Goal: Task Accomplishment & Management: Complete application form

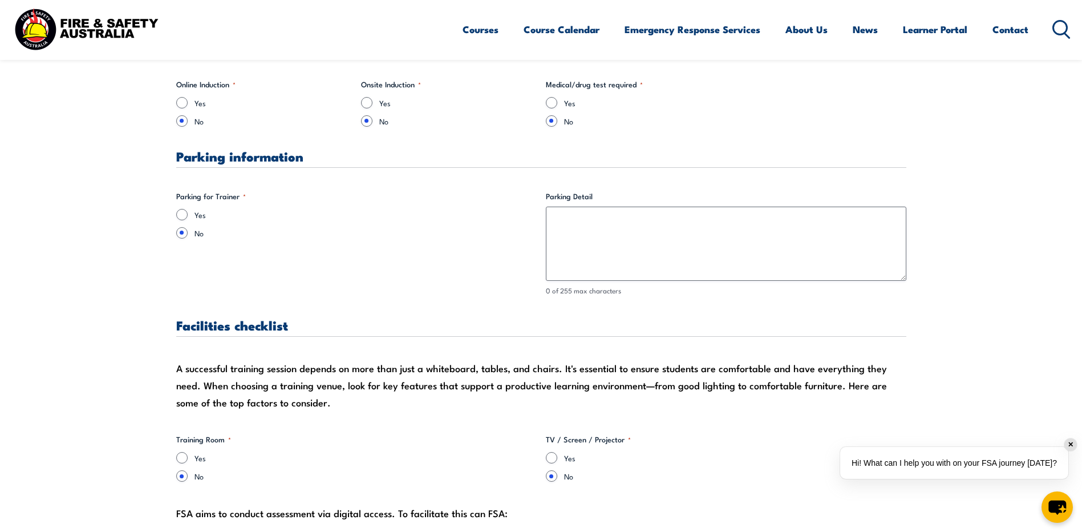
scroll to position [684, 0]
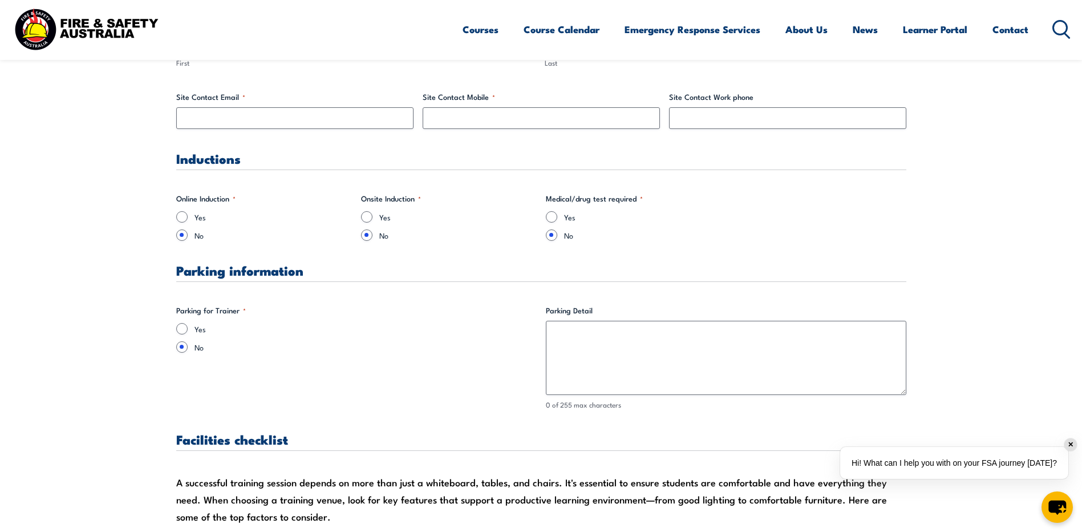
click at [194, 330] on label "Yes" at bounding box center [365, 328] width 342 height 11
click at [188, 330] on input "Yes" at bounding box center [181, 328] width 11 height 11
radio input "true"
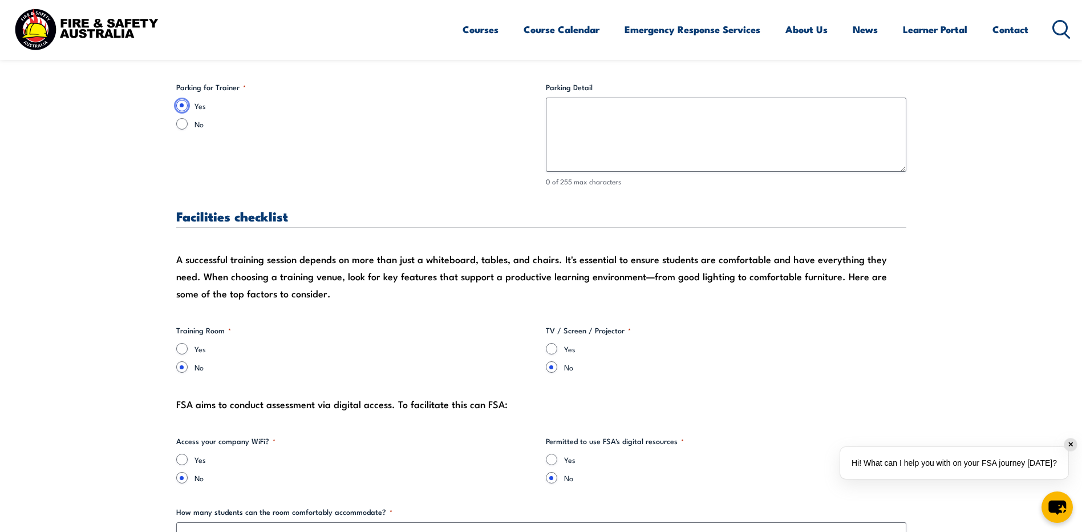
scroll to position [913, 0]
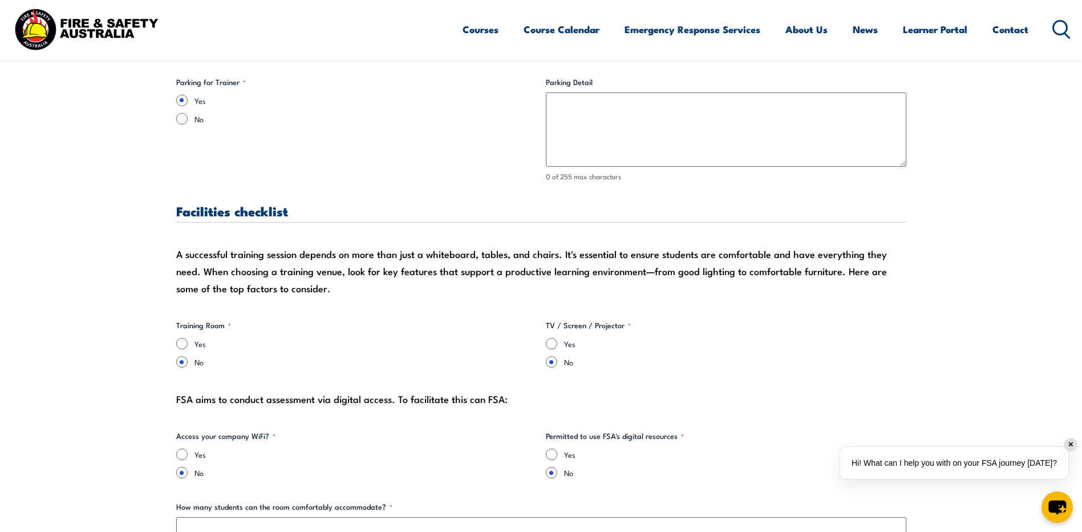
click at [201, 342] on label "Yes" at bounding box center [365, 343] width 342 height 11
click at [188, 342] on input "Yes" at bounding box center [181, 343] width 11 height 11
radio input "true"
click at [556, 345] on input "Yes" at bounding box center [551, 343] width 11 height 11
radio input "true"
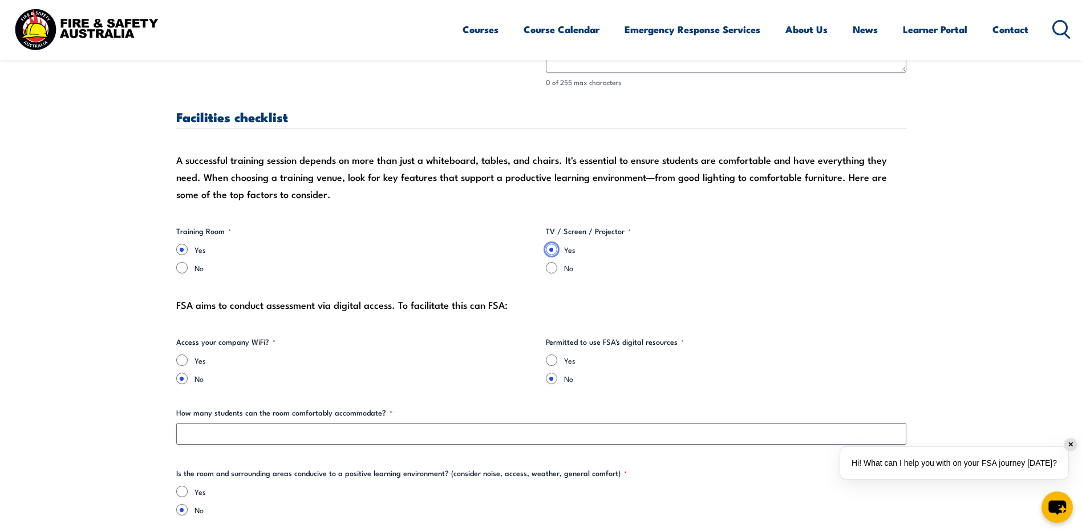
scroll to position [1027, 0]
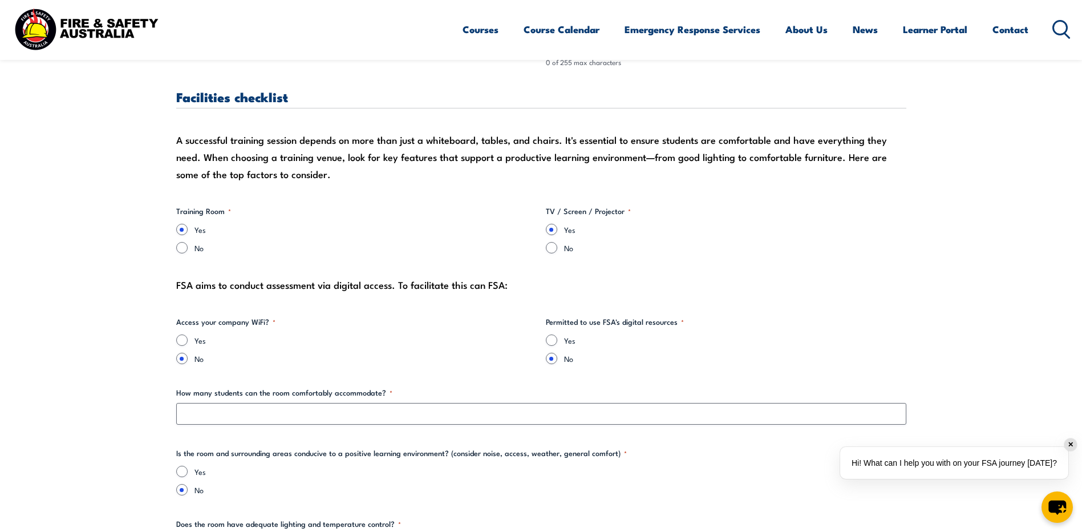
click at [200, 343] on label "Yes" at bounding box center [365, 339] width 342 height 11
click at [188, 343] on input "Yes" at bounding box center [181, 339] width 11 height 11
radio input "true"
click at [179, 343] on input "Yes" at bounding box center [181, 339] width 11 height 11
click at [554, 339] on input "Yes" at bounding box center [551, 339] width 11 height 11
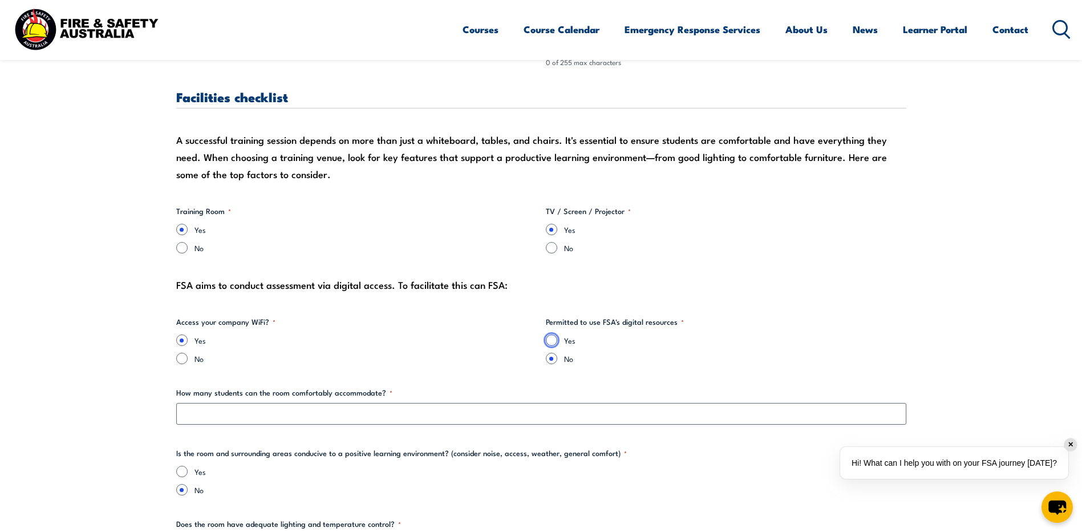
radio input "true"
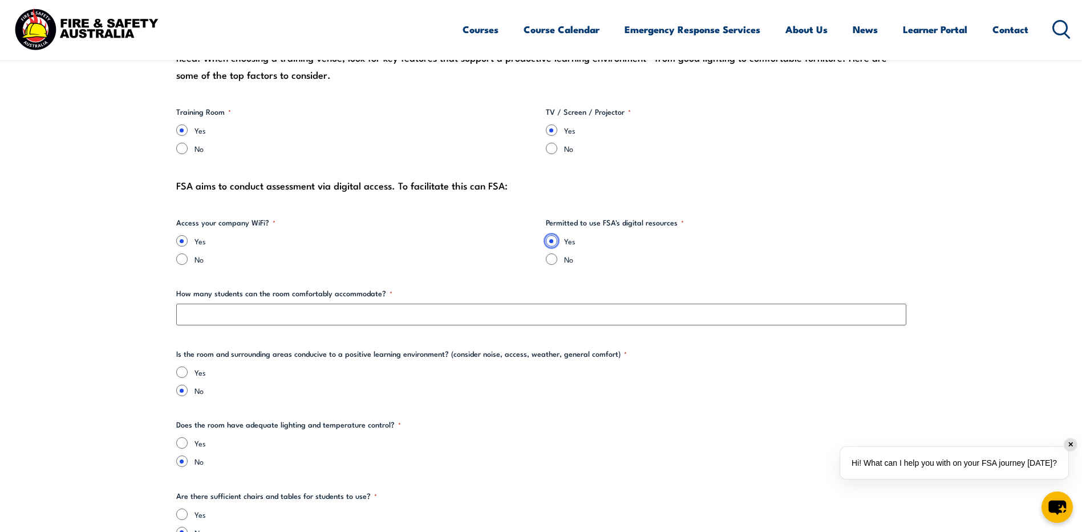
scroll to position [1141, 0]
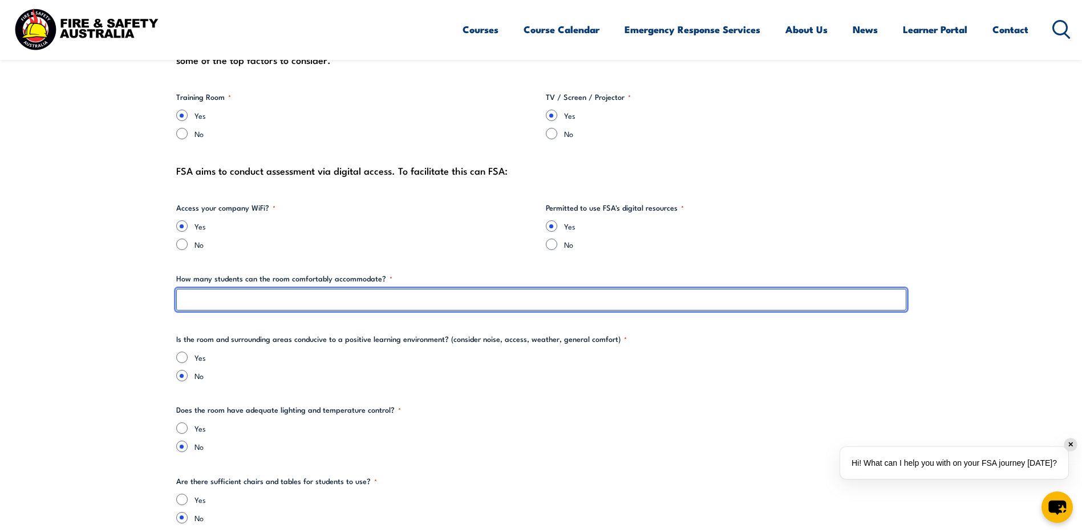
click at [263, 300] on input "How many students can the room comfortably accommodate? *" at bounding box center [541, 300] width 730 height 22
type input "15"
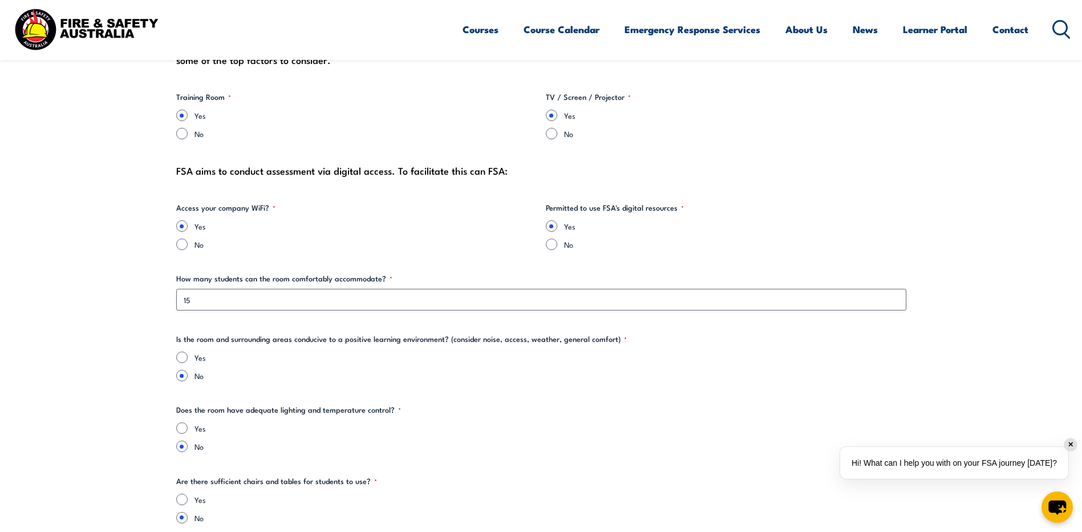
click at [193, 355] on div "Yes" at bounding box center [541, 356] width 730 height 11
click at [184, 358] on input "Yes" at bounding box center [181, 356] width 11 height 11
radio input "true"
click at [181, 417] on fieldset "Does the room have adequate lighting and temperature control? * Yes No" at bounding box center [541, 428] width 730 height 48
click at [183, 423] on input "Yes" at bounding box center [181, 427] width 11 height 11
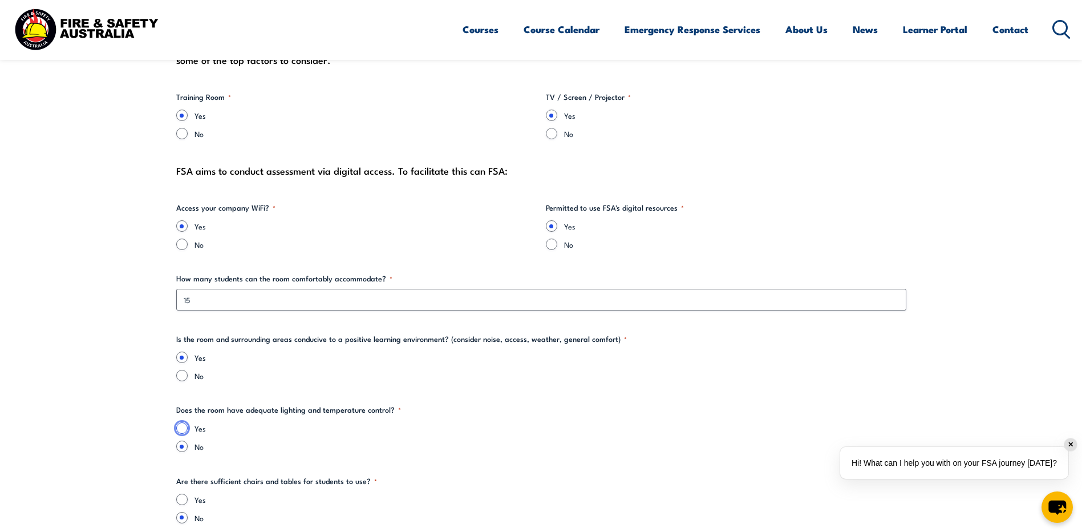
radio input "true"
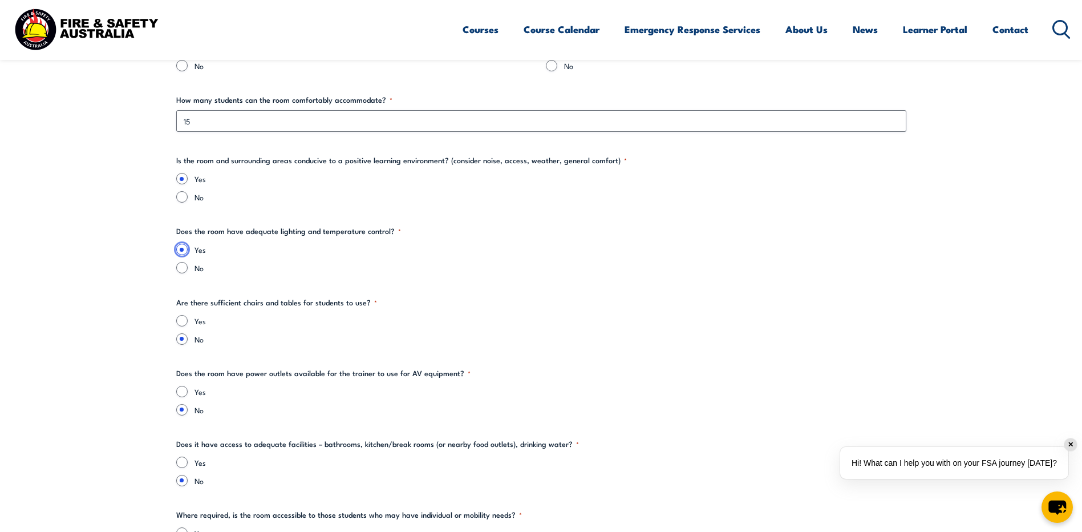
scroll to position [1369, 0]
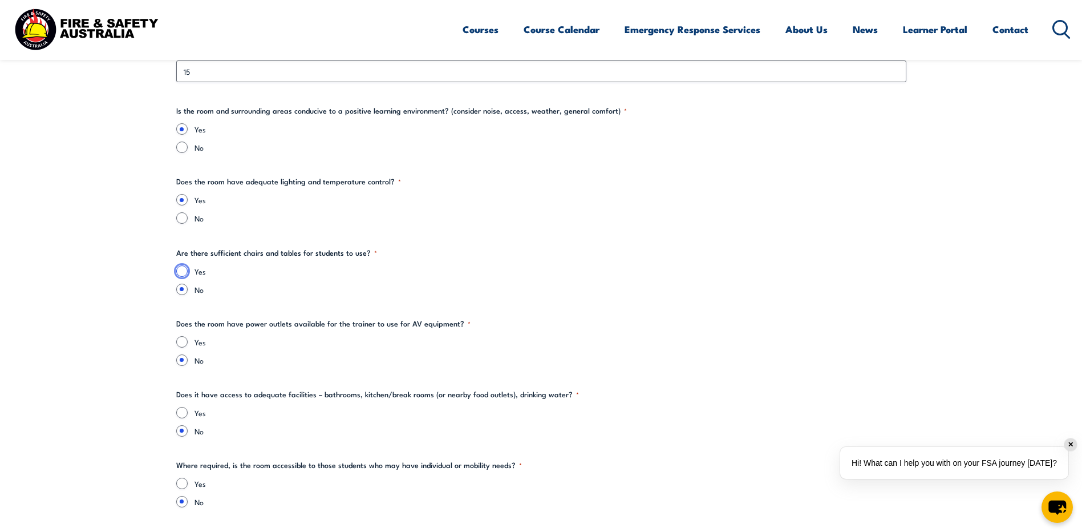
click at [181, 273] on input "Yes" at bounding box center [181, 270] width 11 height 11
radio input "true"
click at [181, 342] on input "Yes" at bounding box center [181, 341] width 11 height 11
radio input "true"
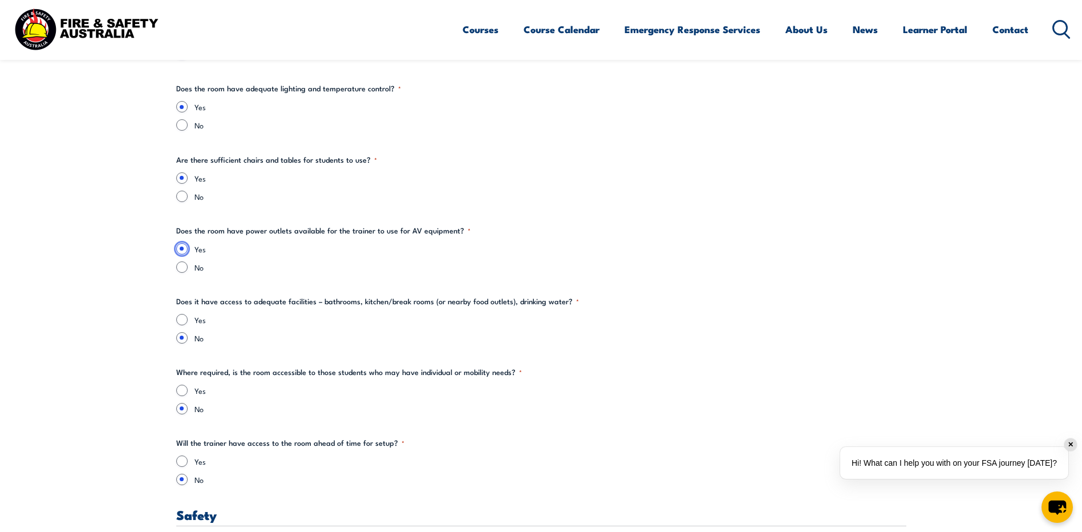
scroll to position [1483, 0]
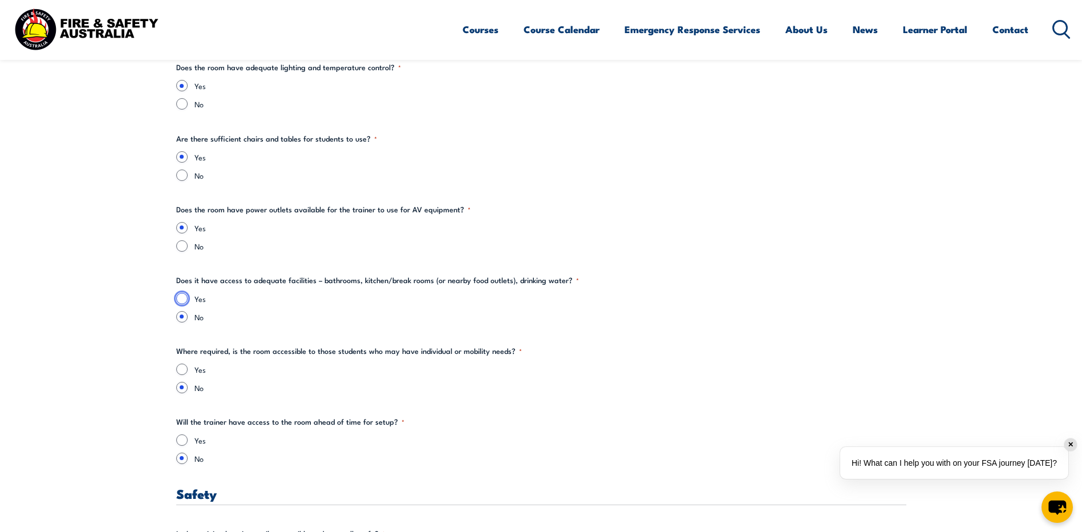
click at [180, 303] on input "Yes" at bounding box center [181, 298] width 11 height 11
radio input "true"
click at [184, 366] on input "Yes" at bounding box center [181, 368] width 11 height 11
radio input "true"
click at [181, 436] on input "Yes" at bounding box center [181, 439] width 11 height 11
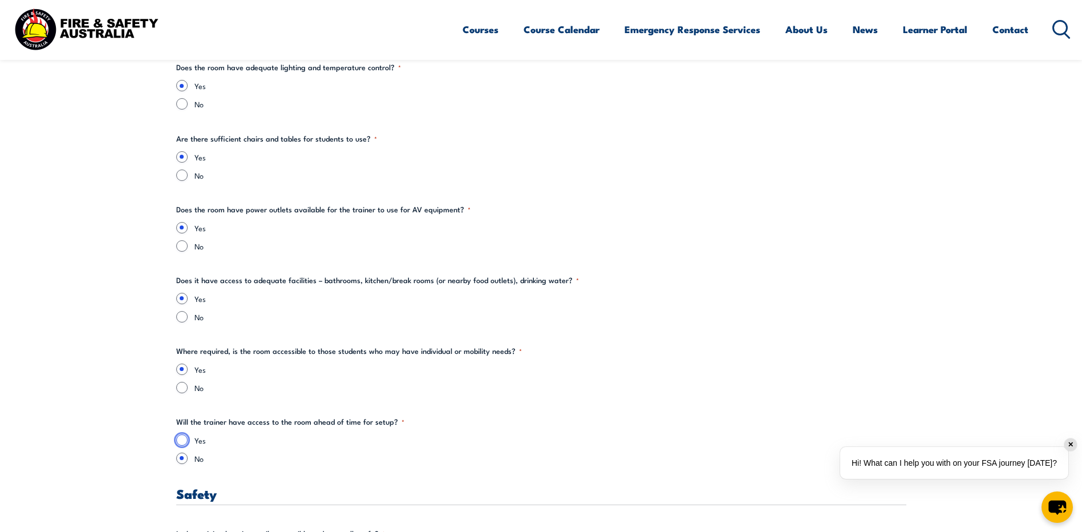
radio input "true"
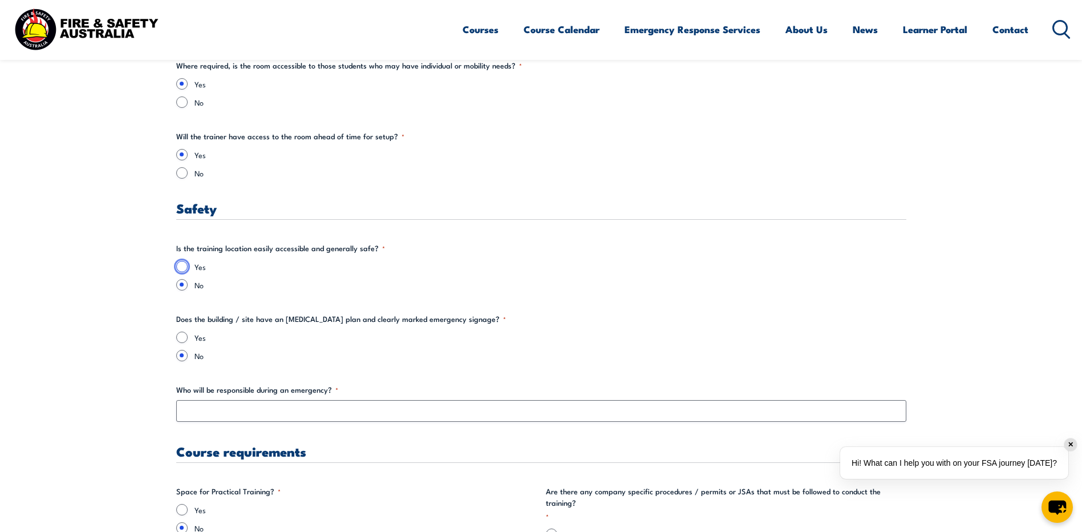
click at [181, 266] on input "Yes" at bounding box center [181, 266] width 11 height 11
radio input "true"
click at [184, 339] on input "Yes" at bounding box center [181, 336] width 11 height 11
radio input "true"
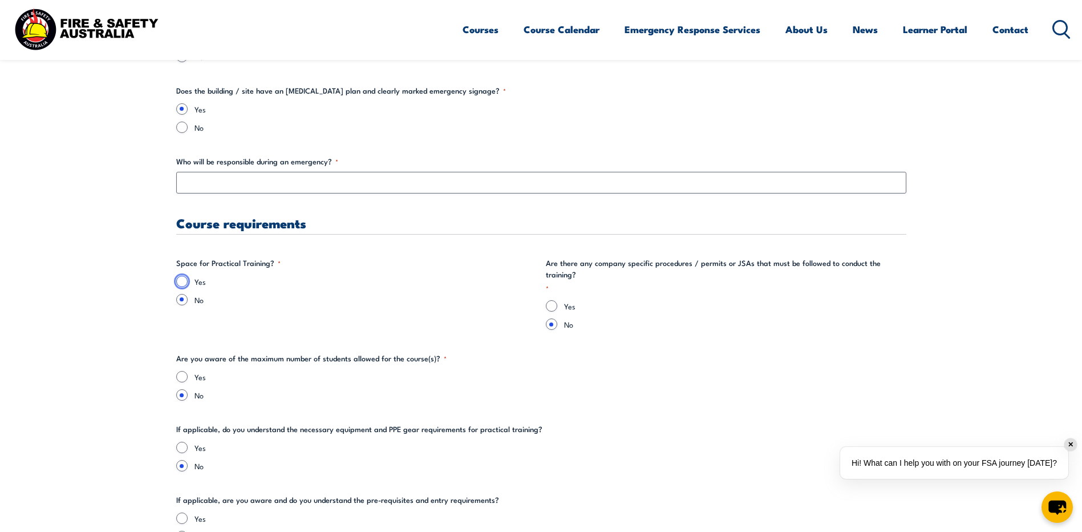
click at [180, 282] on input "Yes" at bounding box center [181, 280] width 11 height 11
radio input "true"
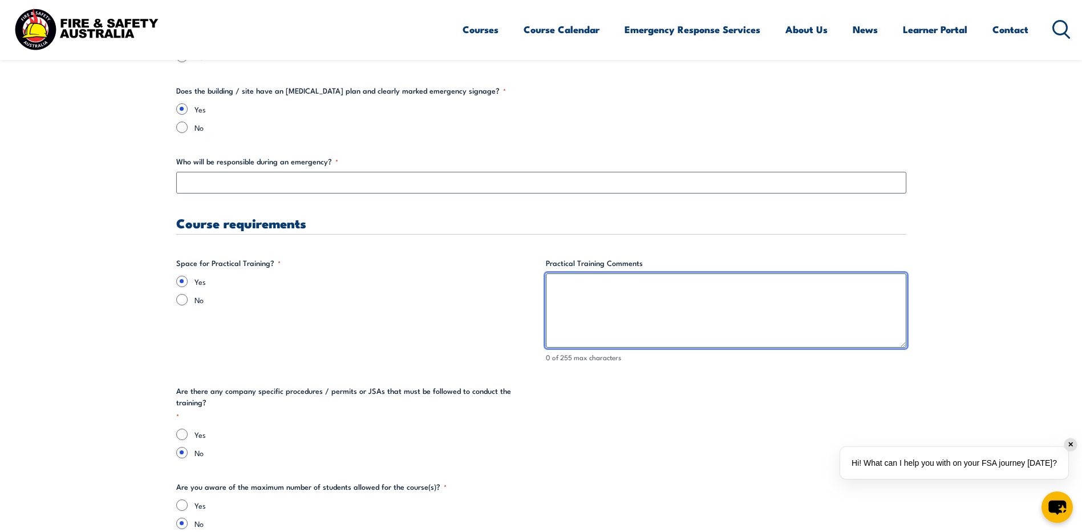
click at [613, 302] on textarea "Practical Training Comments" at bounding box center [726, 310] width 360 height 74
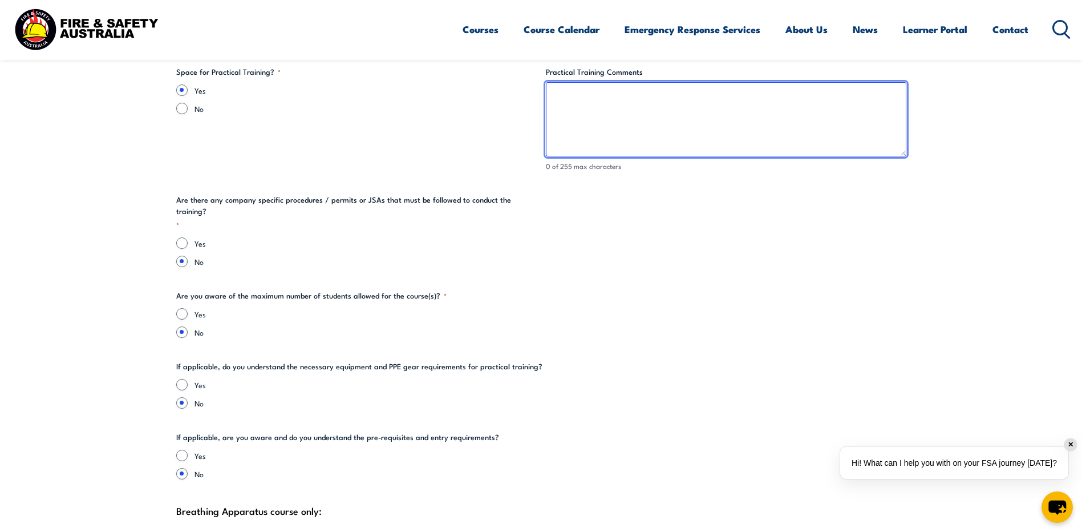
scroll to position [2167, 0]
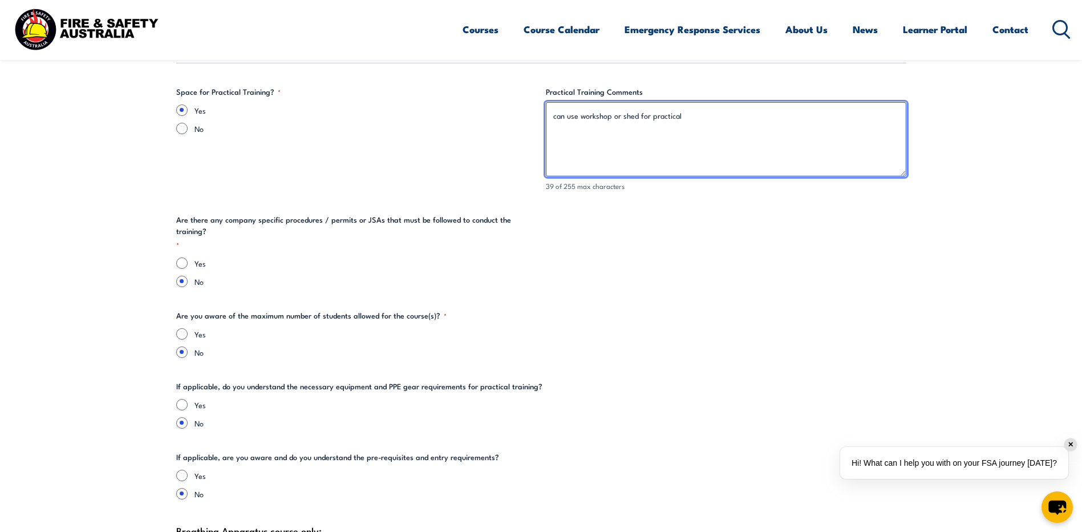
click at [636, 116] on textarea "can use workshop or shed for practical" at bounding box center [726, 139] width 360 height 74
click at [628, 116] on textarea "can use workshop or shed for practical" at bounding box center [726, 139] width 360 height 74
click at [688, 115] on textarea "can use workshop or yard for practical" at bounding box center [726, 139] width 360 height 74
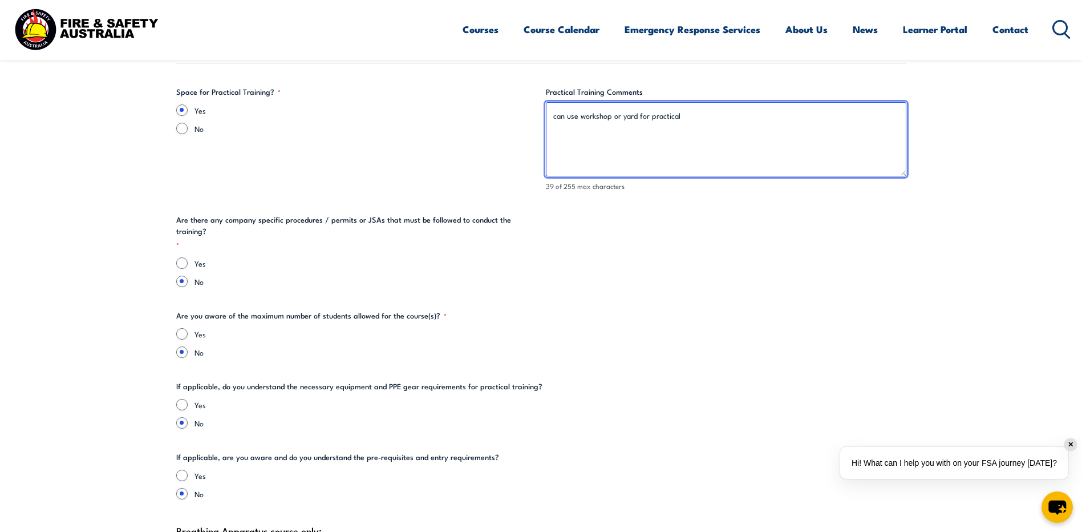
type textarea "can use workshop or yard for practical"
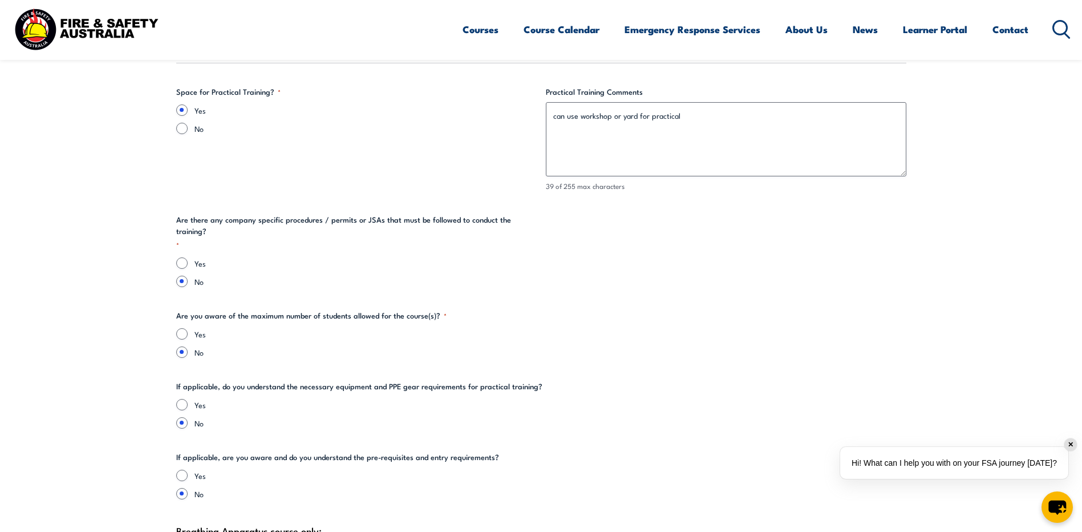
click at [331, 258] on div "Yes No" at bounding box center [356, 272] width 360 height 30
click at [179, 328] on input "Yes" at bounding box center [181, 333] width 11 height 11
radio input "true"
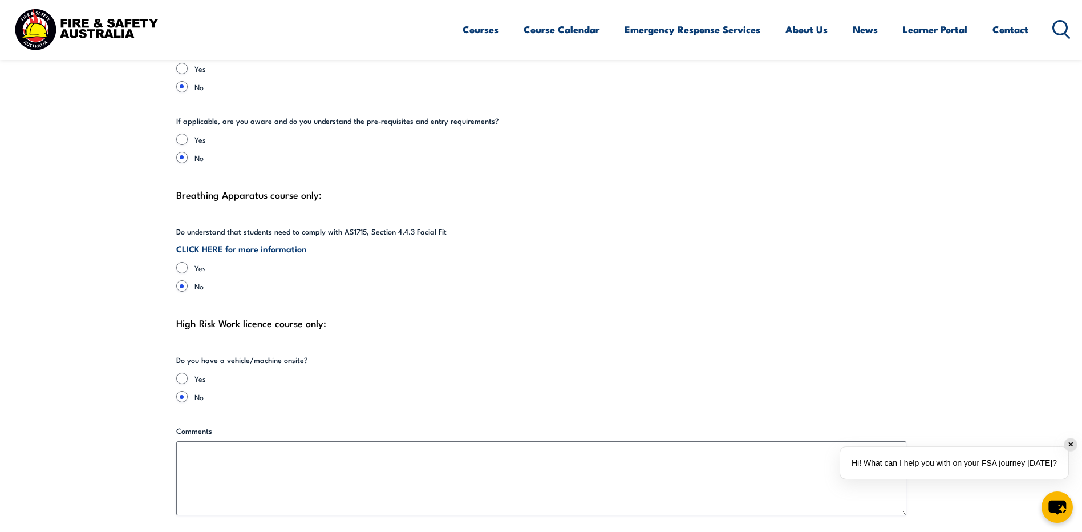
scroll to position [2395, 0]
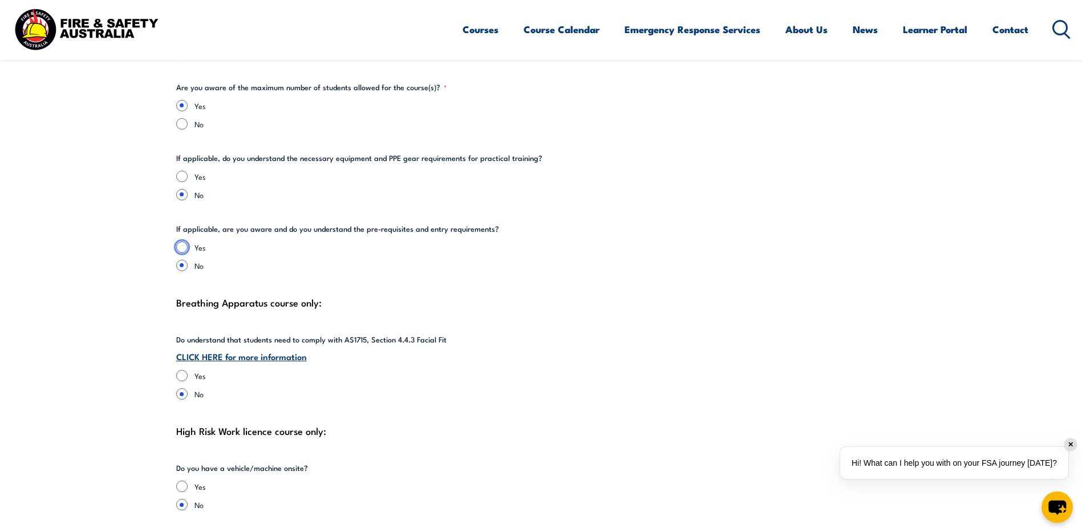
click at [185, 241] on input "Yes" at bounding box center [181, 246] width 11 height 11
radio input "true"
click at [183, 171] on div "Yes" at bounding box center [541, 176] width 730 height 11
click at [186, 171] on input "Yes" at bounding box center [181, 176] width 11 height 11
radio input "true"
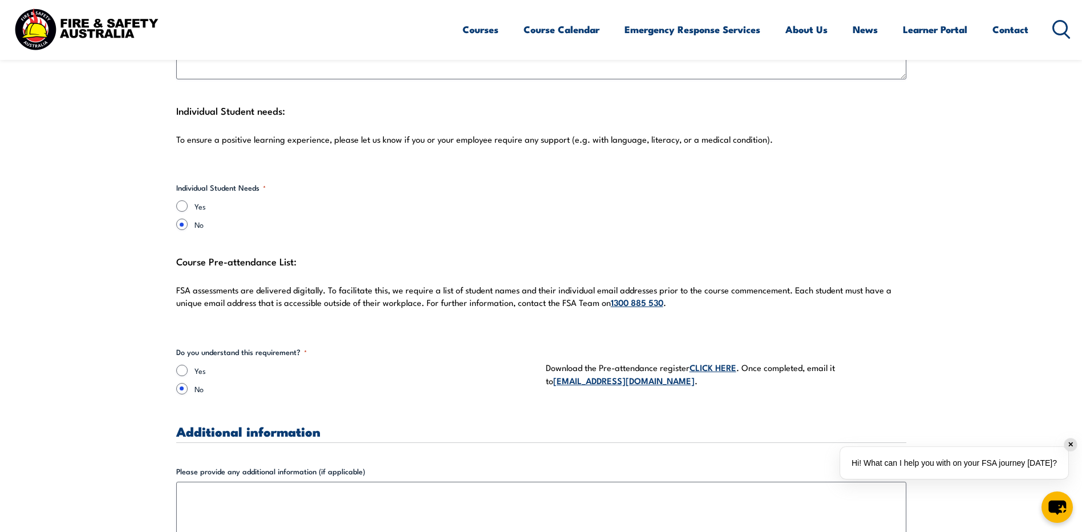
scroll to position [2966, 0]
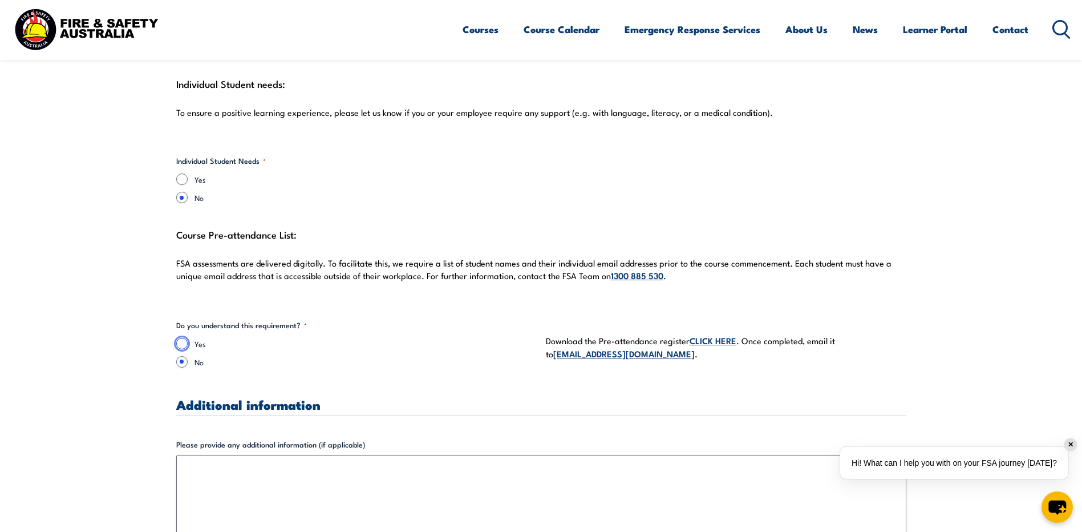
click at [186, 338] on input "Yes" at bounding box center [181, 343] width 11 height 11
radio input "true"
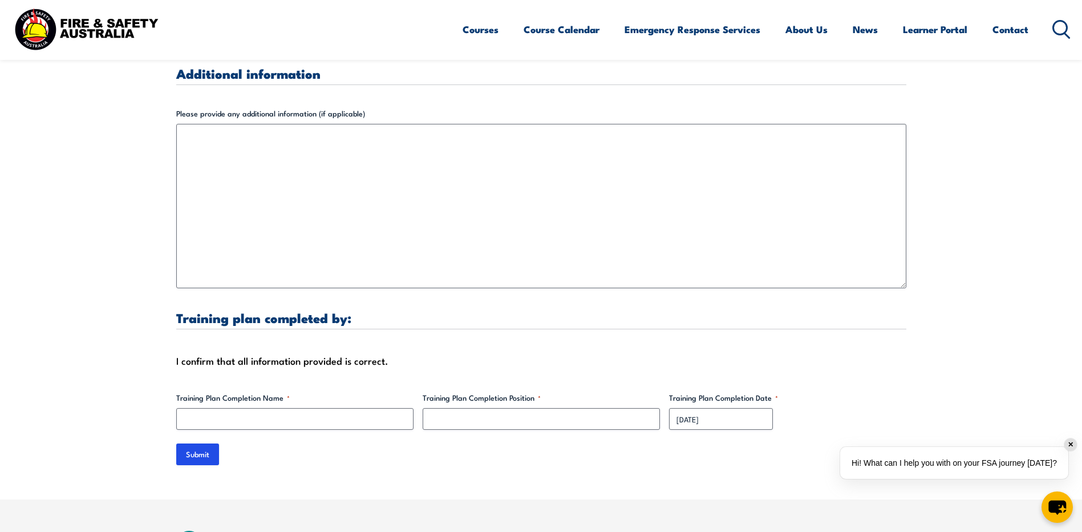
scroll to position [3365, 0]
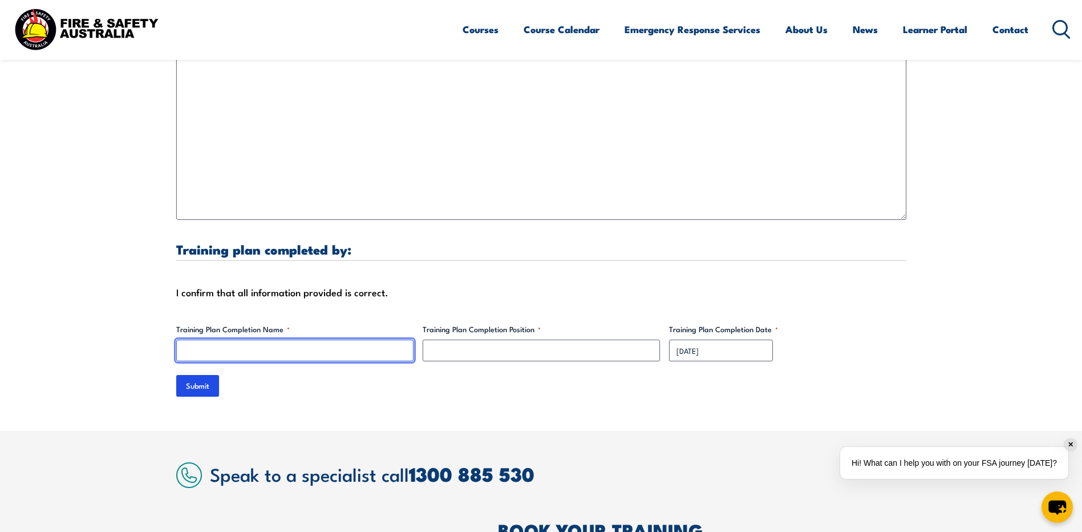
click at [299, 339] on input "Training Plan Completion Name *" at bounding box center [294, 350] width 237 height 22
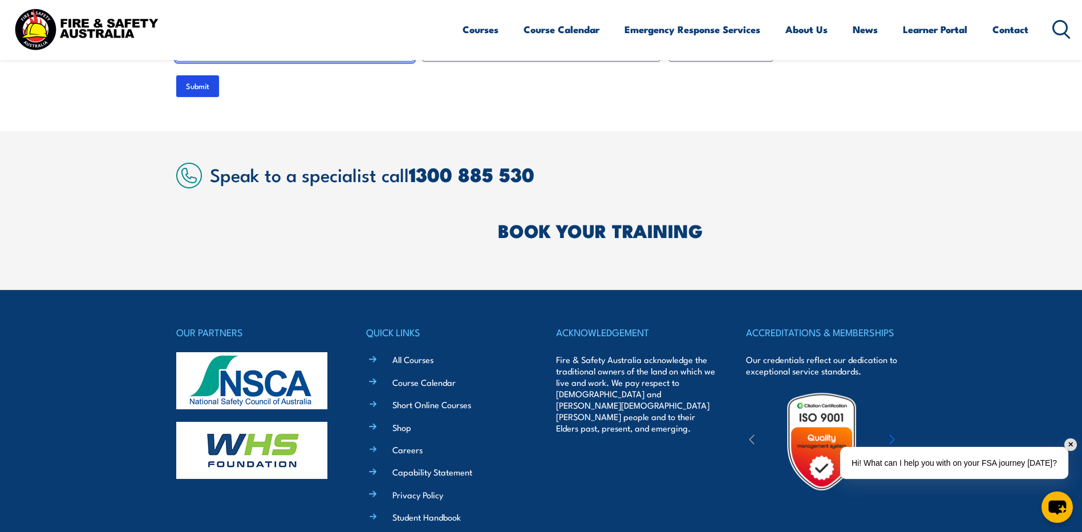
scroll to position [3707, 0]
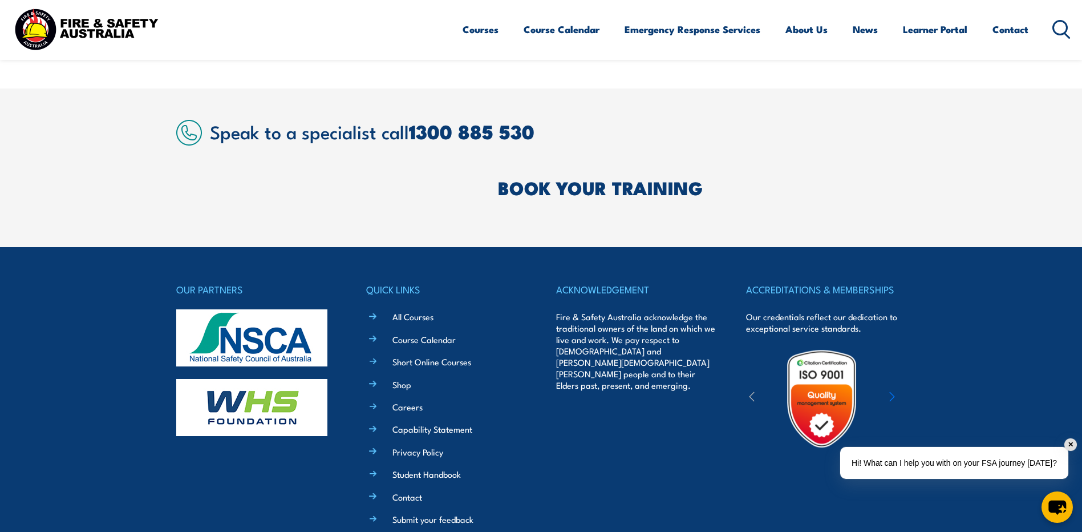
click at [1070, 446] on div "✕" at bounding box center [1070, 444] width 13 height 13
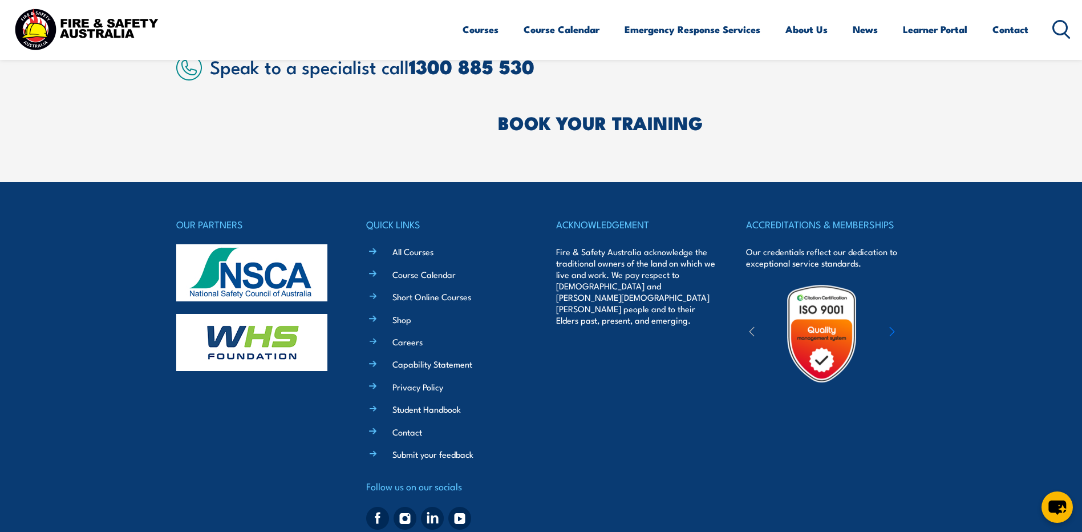
scroll to position [3797, 0]
